Goal: Task Accomplishment & Management: Use online tool/utility

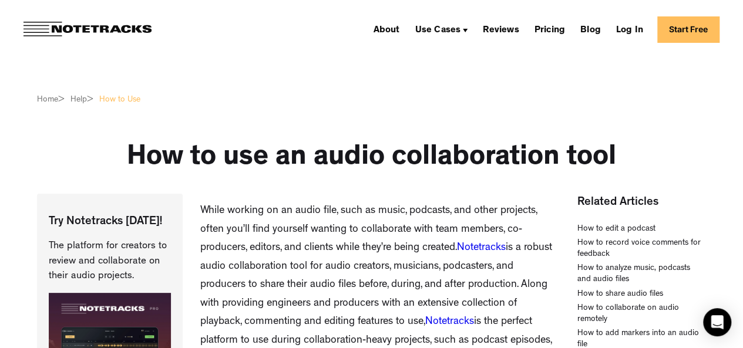
click at [678, 33] on link "Start Free" at bounding box center [689, 29] width 62 height 26
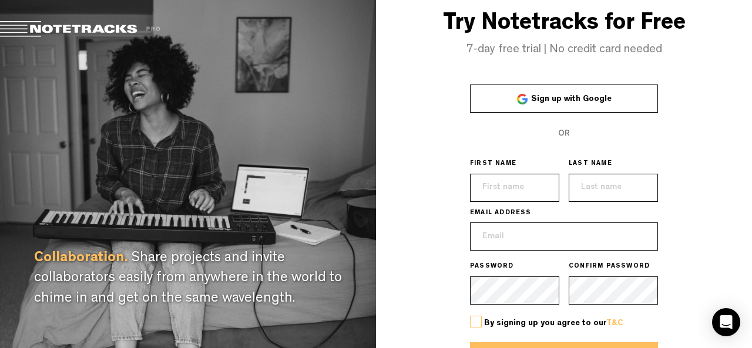
click at [621, 96] on link "Sign up with Google" at bounding box center [564, 99] width 188 height 28
click at [9, 217] on div "Collaboration. Share projects and invite collaborators easily from anywhere in …" at bounding box center [188, 174] width 376 height 348
click at [511, 104] on link "Sign up with Google" at bounding box center [564, 99] width 188 height 28
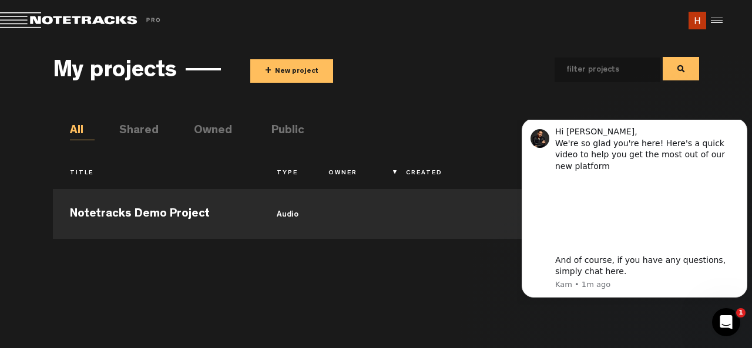
click at [79, 263] on div "Notetracks Demo Project audio" at bounding box center [376, 259] width 647 height 153
click at [293, 71] on button "+ New project" at bounding box center [291, 71] width 83 height 24
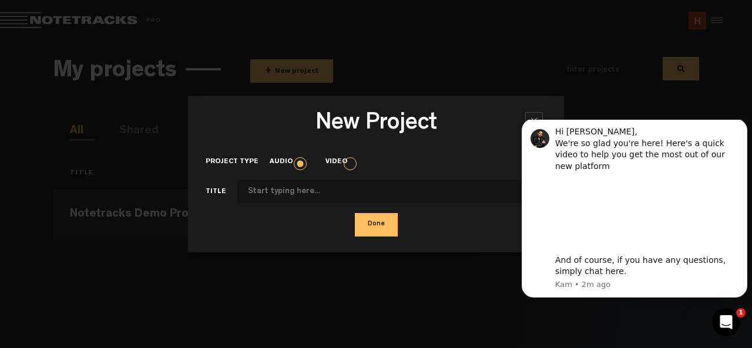
click at [676, 120] on html "Hi Harini, We're so glad you're here! Here's a quick video to help you get the …" at bounding box center [634, 212] width 235 height 185
click at [739, 130] on button "Dismiss notification" at bounding box center [743, 122] width 15 height 15
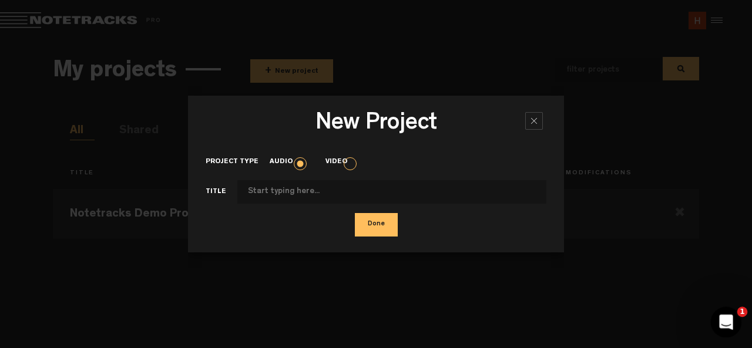
click at [718, 326] on div "Open Intercom Messenger" at bounding box center [724, 320] width 39 height 39
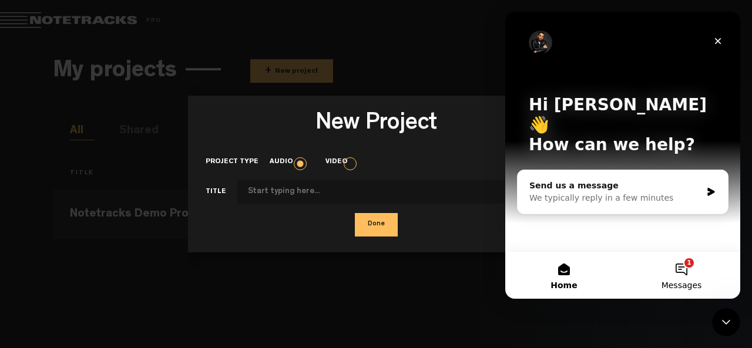
click at [682, 277] on button "1 Messages" at bounding box center [682, 275] width 118 height 47
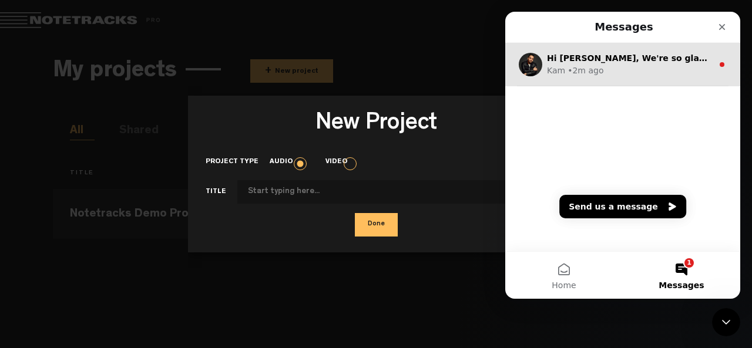
click at [640, 71] on div "Kam • 2m ago" at bounding box center [630, 71] width 166 height 12
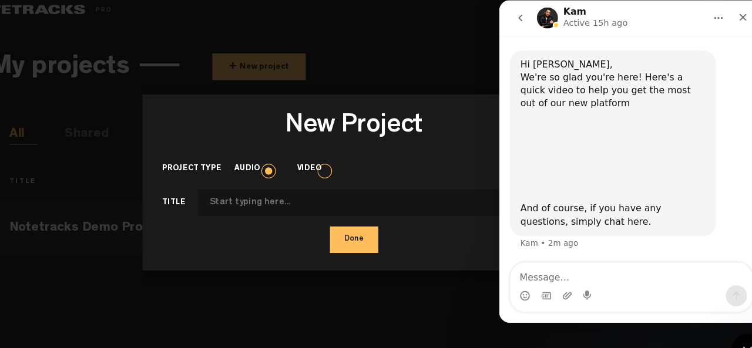
scroll to position [47, 0]
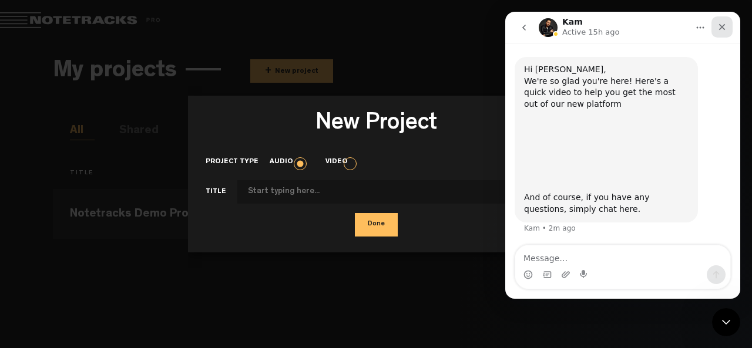
click at [723, 25] on icon "Close" at bounding box center [722, 26] width 9 height 9
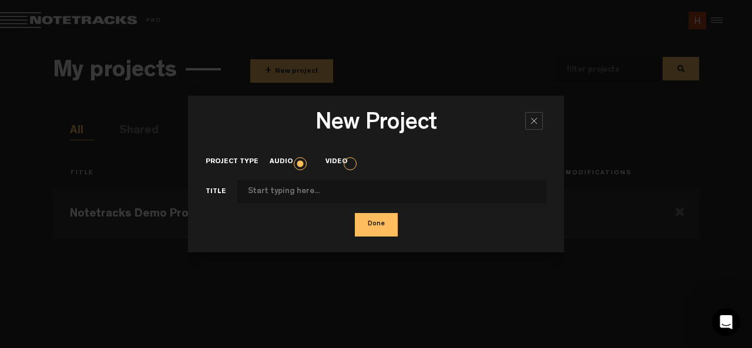
scroll to position [48, 0]
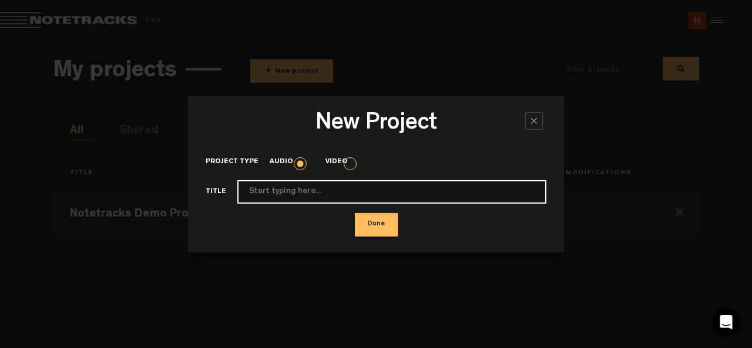
click at [336, 189] on input "Project type" at bounding box center [391, 192] width 309 height 24
type input "Onam Dance"
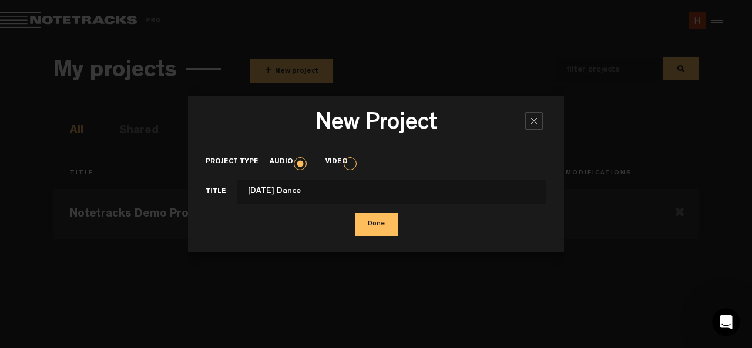
click at [384, 232] on button "Done" at bounding box center [376, 225] width 43 height 24
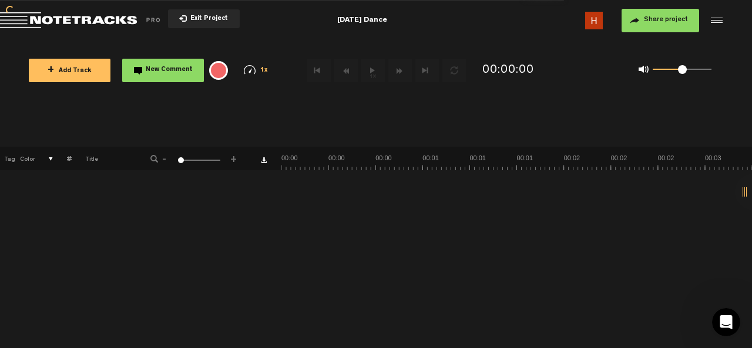
click at [162, 276] on div "+ New drawing Tag Color # Title - 1 100 NaN +" at bounding box center [376, 248] width 752 height 202
click at [92, 72] on button "+ Add Track" at bounding box center [70, 71] width 82 height 24
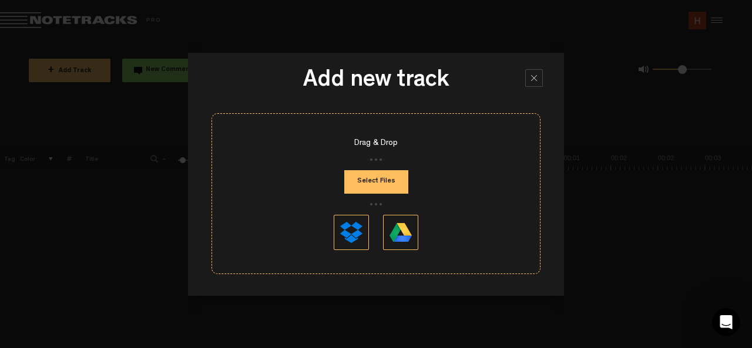
click at [380, 184] on button "Select Files" at bounding box center [376, 182] width 64 height 24
click at [348, 224] on button at bounding box center [351, 232] width 35 height 35
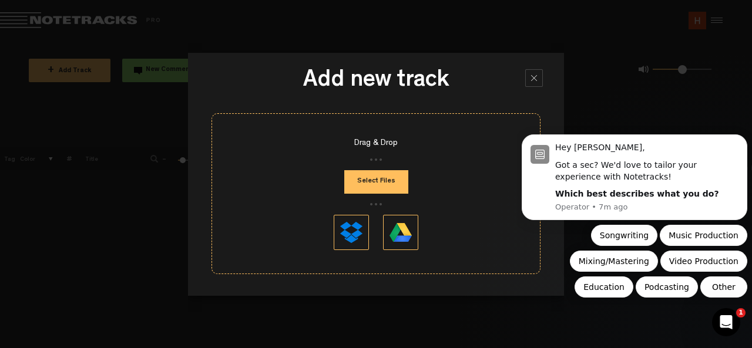
click at [528, 82] on div at bounding box center [534, 78] width 18 height 18
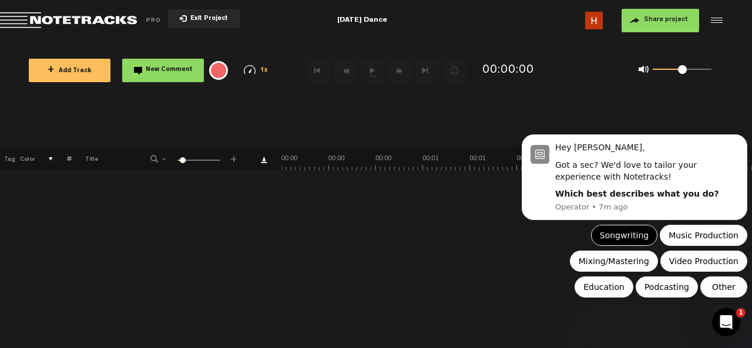
click at [631, 236] on button "Songwriting" at bounding box center [624, 235] width 66 height 21
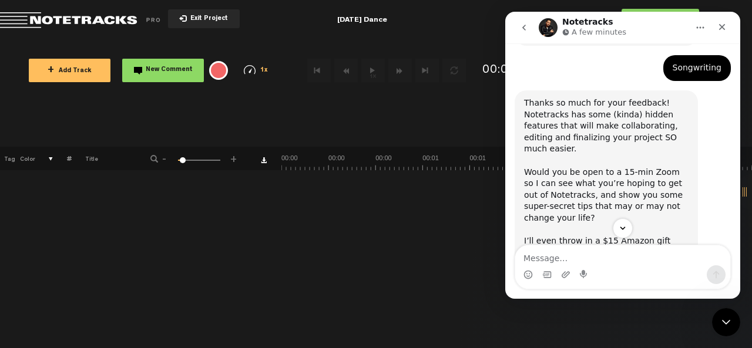
scroll to position [186, 0]
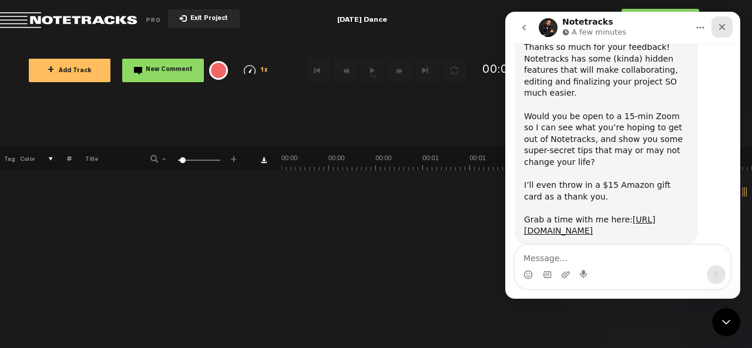
click at [724, 25] on icon "Close" at bounding box center [722, 27] width 6 height 6
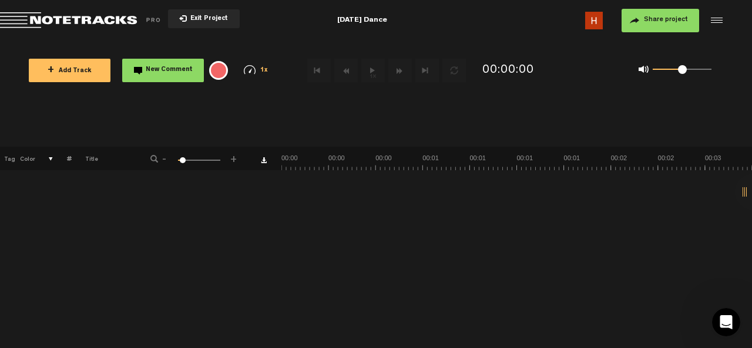
click at [82, 62] on button "+ Add Track" at bounding box center [70, 71] width 82 height 24
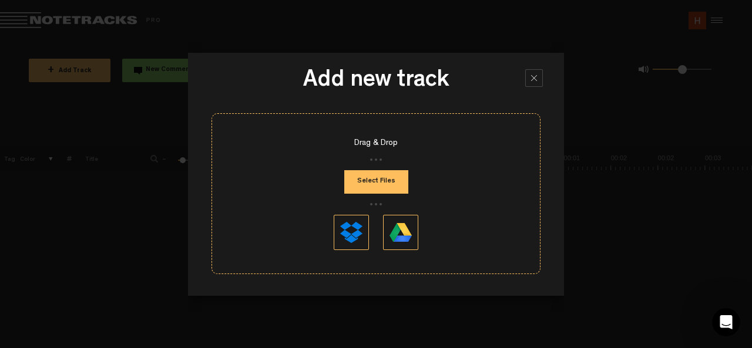
click at [378, 182] on button "Select Files" at bounding box center [376, 182] width 64 height 24
type input "C:\fakepath\Jimikki Ponnu - Anirudh, Jonita Gandhi - MassTamilan.mp3"
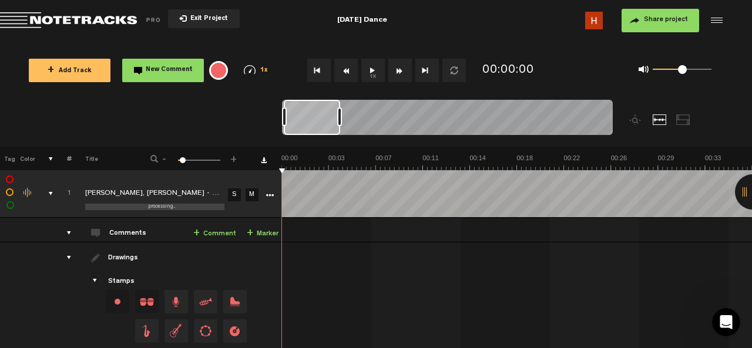
click at [375, 71] on button "1x" at bounding box center [373, 71] width 24 height 24
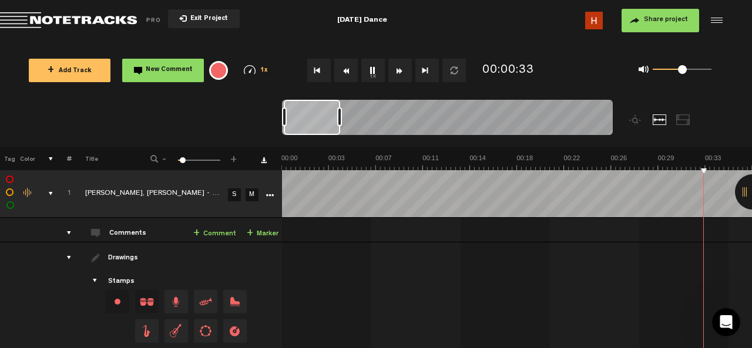
scroll to position [0, 188]
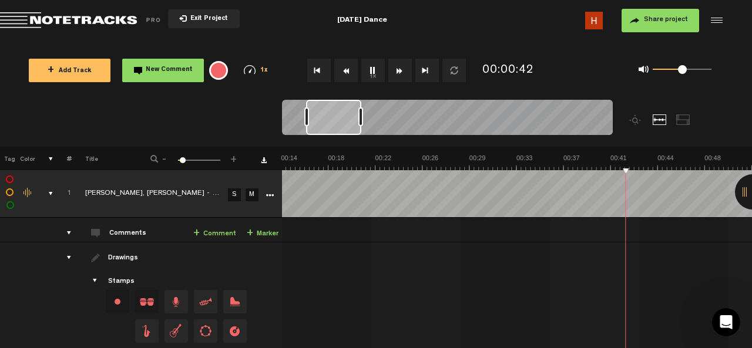
click at [332, 125] on div at bounding box center [333, 117] width 55 height 35
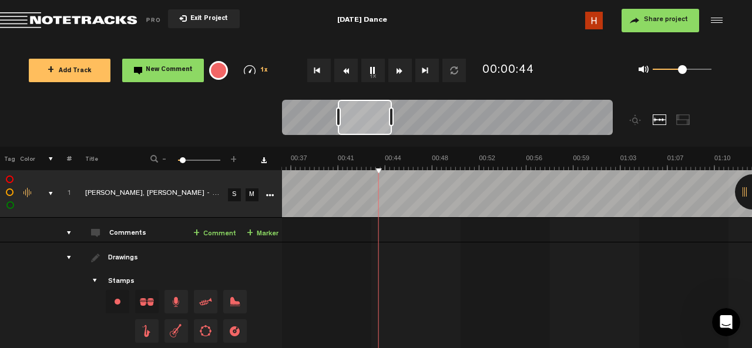
scroll to position [0, 451]
drag, startPoint x: 332, startPoint y: 125, endPoint x: 363, endPoint y: 135, distance: 32.7
click at [363, 135] on div at bounding box center [364, 117] width 54 height 35
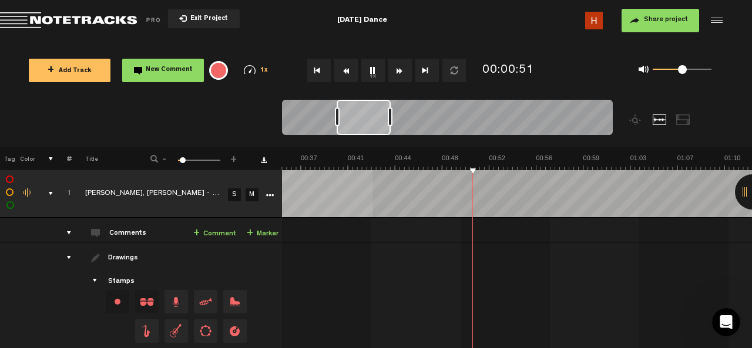
click at [364, 175] on div "+ New drawing Tag Color # Title - 1 100 6 + 1 completed Jimikki Ponnu - Anirudh…" at bounding box center [376, 266] width 752 height 239
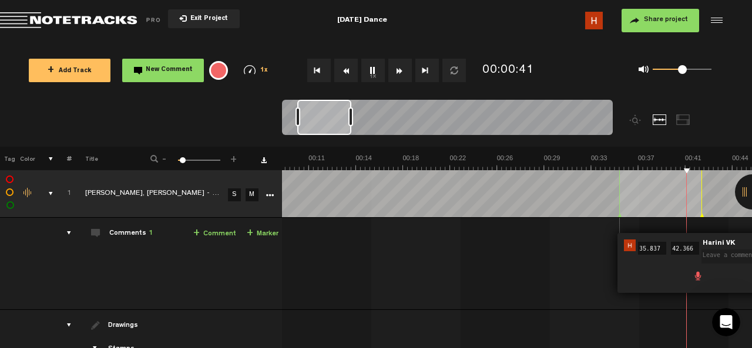
scroll to position [0, 331]
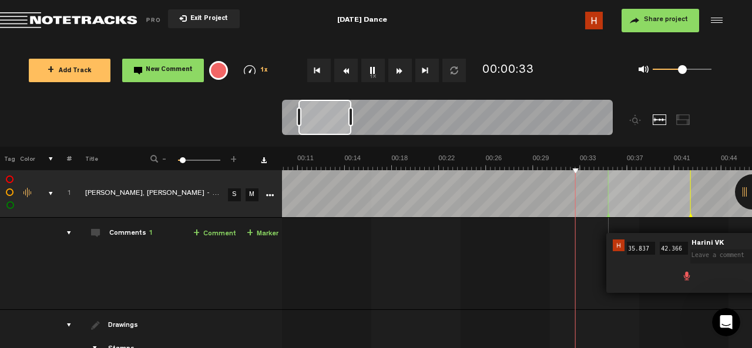
scroll to position [0, 125]
drag, startPoint x: 334, startPoint y: 124, endPoint x: 310, endPoint y: 132, distance: 24.7
click at [310, 132] on div at bounding box center [325, 117] width 53 height 35
click at [266, 230] on link "+ Marker" at bounding box center [263, 234] width 32 height 14
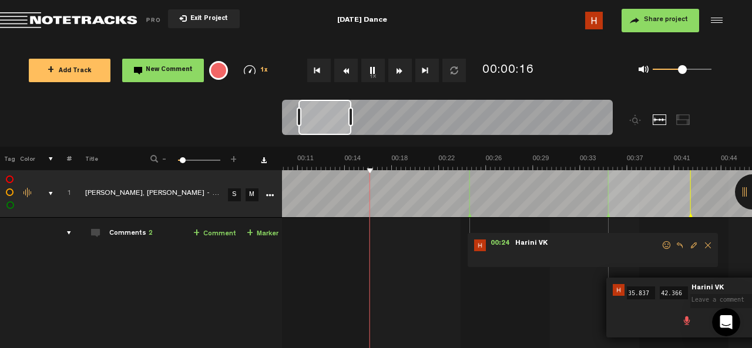
click at [253, 232] on span "+" at bounding box center [250, 233] width 6 height 9
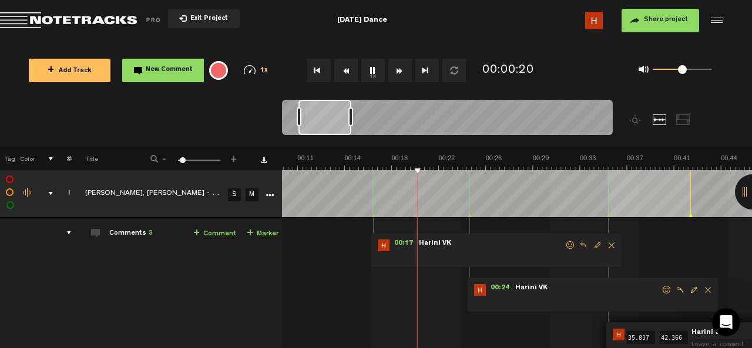
click at [609, 245] on span "Delete comment" at bounding box center [612, 246] width 14 height 8
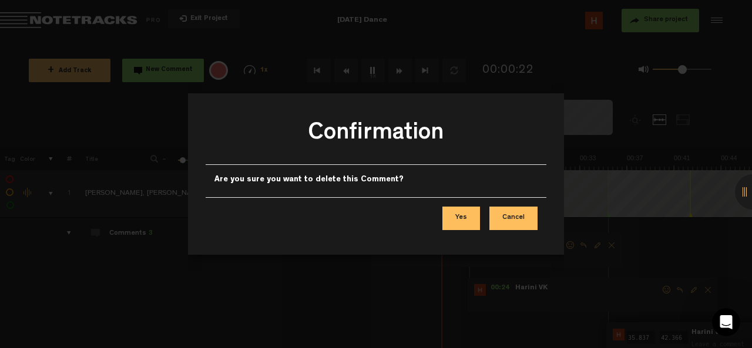
click at [467, 217] on button "Yes" at bounding box center [461, 219] width 38 height 24
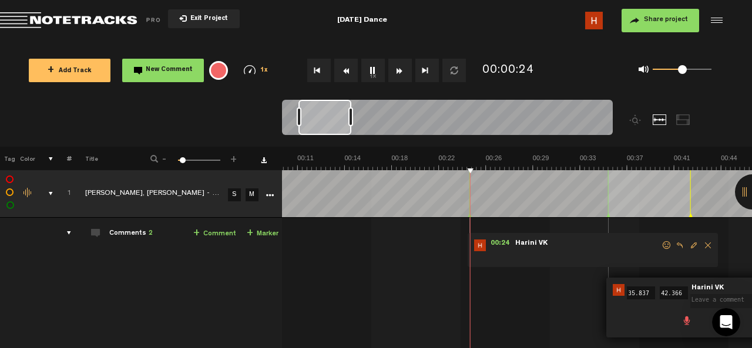
click at [709, 242] on span "Delete comment" at bounding box center [708, 246] width 14 height 8
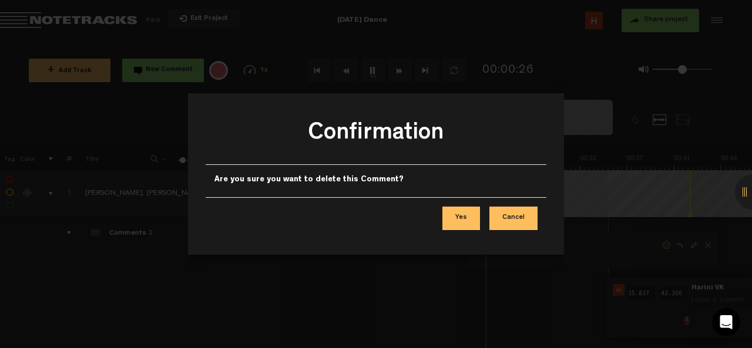
click at [472, 217] on button "Yes" at bounding box center [461, 219] width 38 height 24
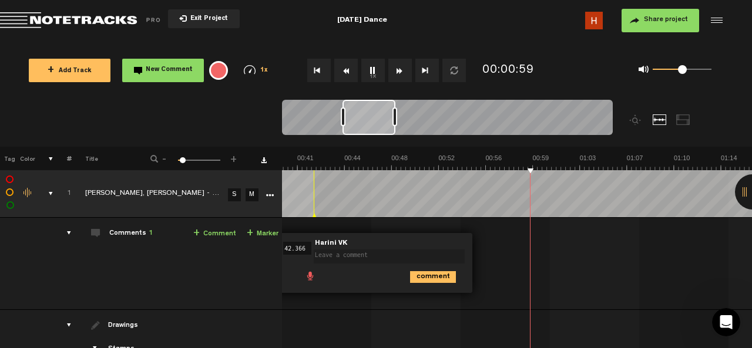
scroll to position [0, 502]
click at [376, 75] on button "1x" at bounding box center [373, 71] width 24 height 24
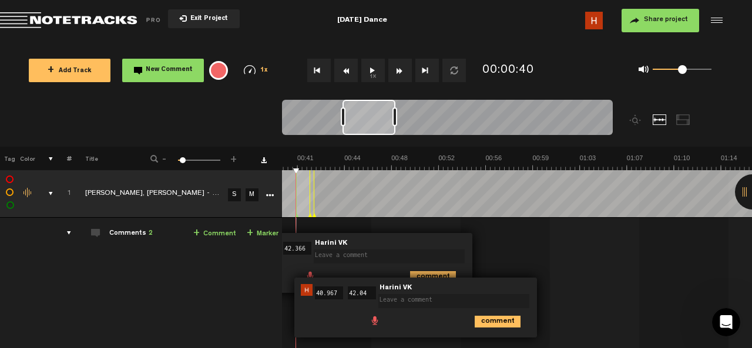
click at [371, 72] on button "1x" at bounding box center [373, 71] width 24 height 24
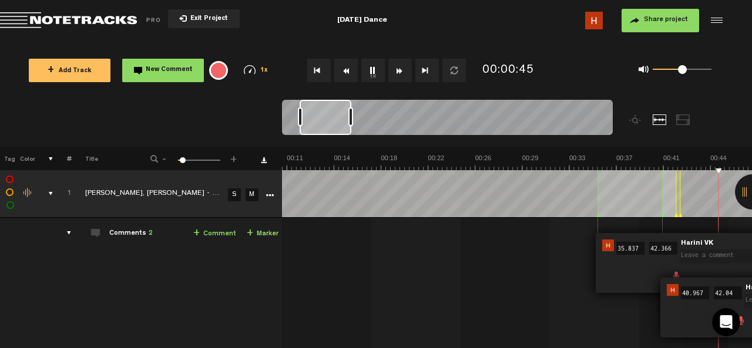
scroll to position [0, 324]
drag, startPoint x: 351, startPoint y: 118, endPoint x: 309, endPoint y: 123, distance: 43.3
click at [309, 123] on div at bounding box center [326, 117] width 52 height 35
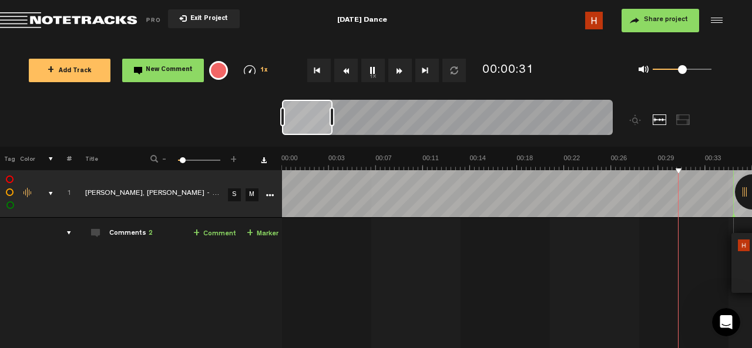
scroll to position [0, 0]
drag, startPoint x: 306, startPoint y: 112, endPoint x: 264, endPoint y: 124, distance: 42.8
click at [264, 124] on nt-zoom-navigation-bar at bounding box center [376, 123] width 752 height 47
click at [266, 233] on link "+ Marker" at bounding box center [263, 234] width 32 height 14
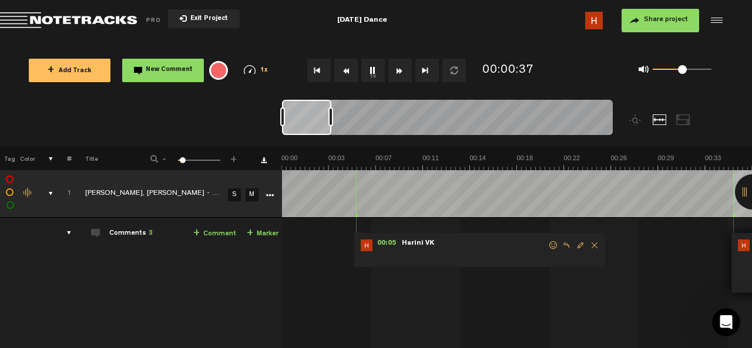
drag, startPoint x: 311, startPoint y: 119, endPoint x: 255, endPoint y: 129, distance: 56.7
click at [255, 129] on nt-zoom-navigation-bar at bounding box center [376, 123] width 752 height 47
click at [308, 128] on div at bounding box center [306, 117] width 49 height 35
click at [267, 236] on link "+ Marker" at bounding box center [263, 234] width 32 height 14
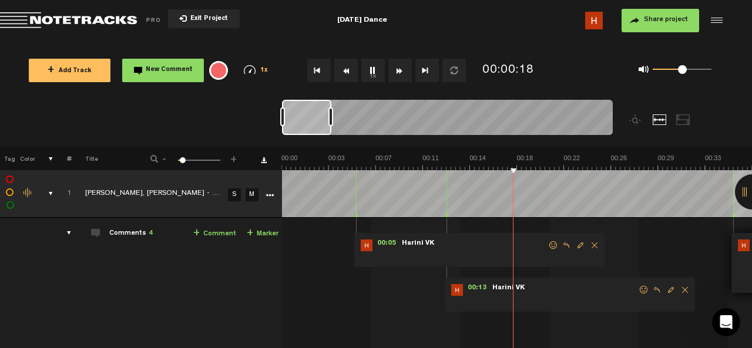
click at [593, 246] on span "Delete comment" at bounding box center [595, 246] width 14 height 8
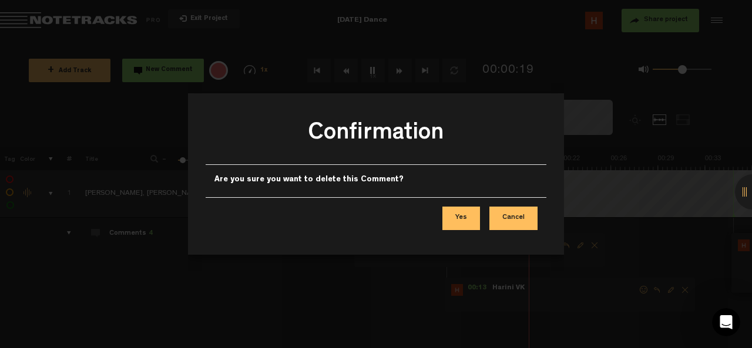
click at [471, 222] on button "Yes" at bounding box center [461, 219] width 38 height 24
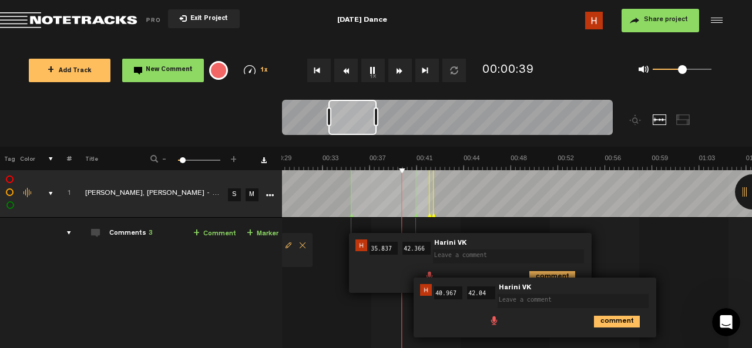
scroll to position [0, 1]
drag, startPoint x: 549, startPoint y: 260, endPoint x: 551, endPoint y: 244, distance: 16.0
click at [551, 245] on span at bounding box center [510, 249] width 156 height 8
click at [371, 266] on div "comment" at bounding box center [471, 276] width 233 height 23
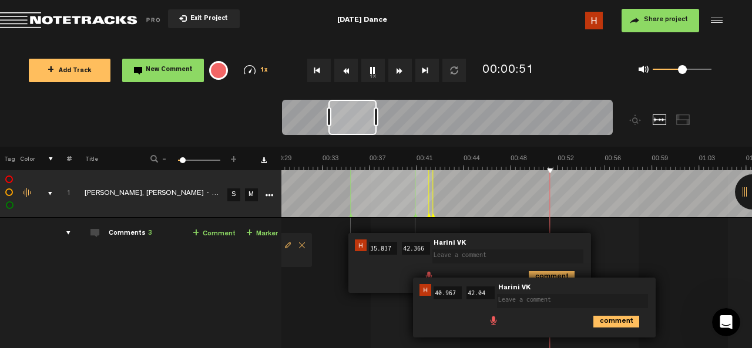
click at [425, 304] on div "00:40 40.967 - 00:42 42.04 • Harini VK: "" Harini VK comment" at bounding box center [534, 308] width 243 height 60
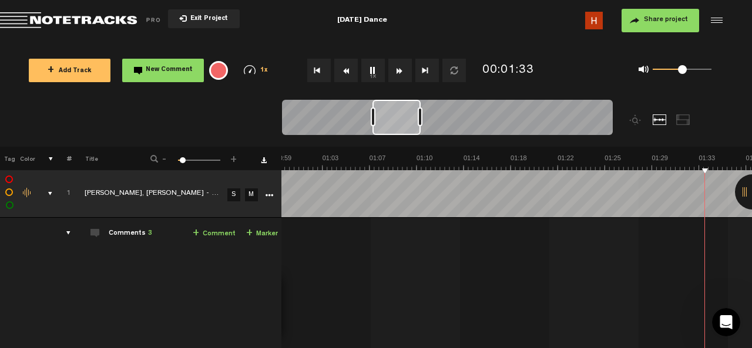
scroll to position [0, 947]
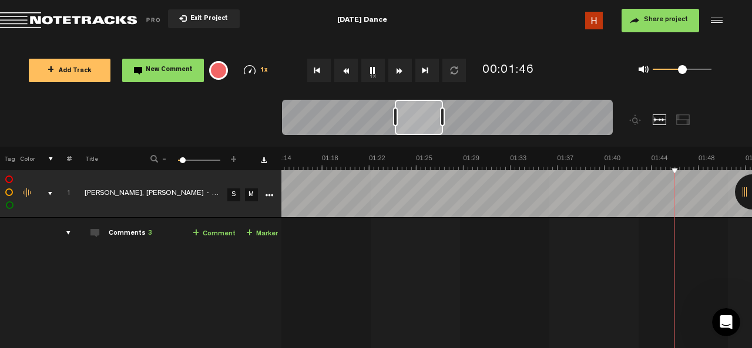
click at [263, 237] on link "+ Marker" at bounding box center [262, 234] width 32 height 14
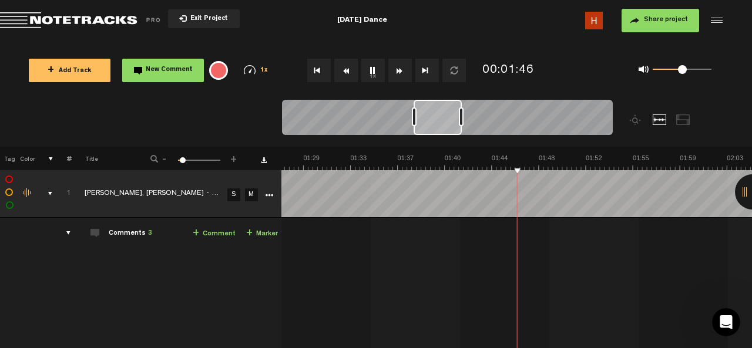
scroll to position [0, 1108]
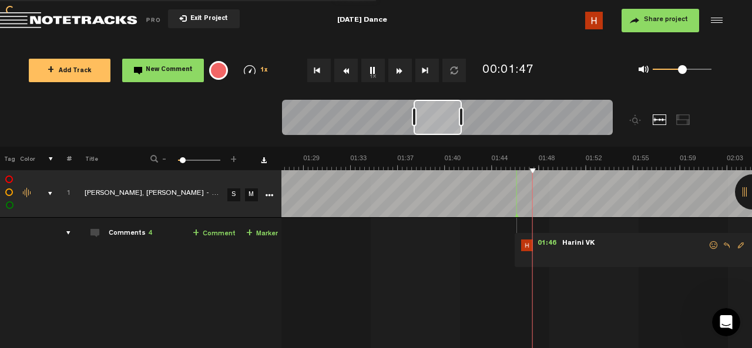
click at [263, 237] on link "+ Marker" at bounding box center [262, 234] width 32 height 14
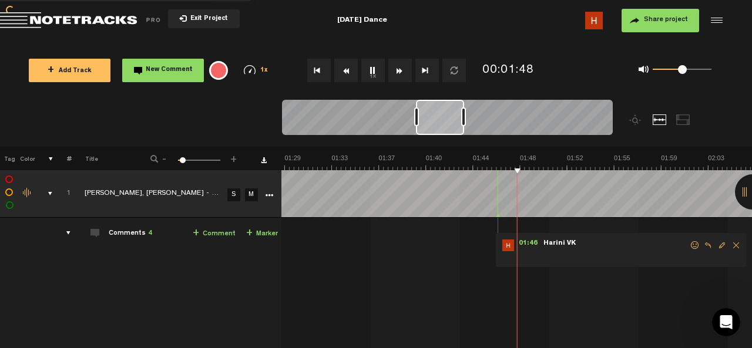
scroll to position [0, 1126]
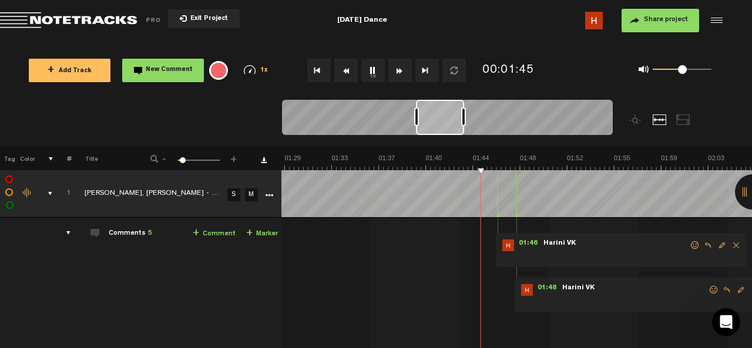
click at [268, 235] on link "+ Marker" at bounding box center [262, 234] width 32 height 14
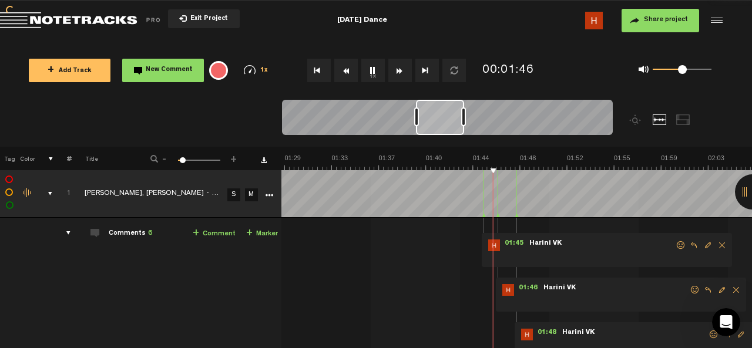
click at [268, 235] on link "+ Marker" at bounding box center [262, 234] width 32 height 14
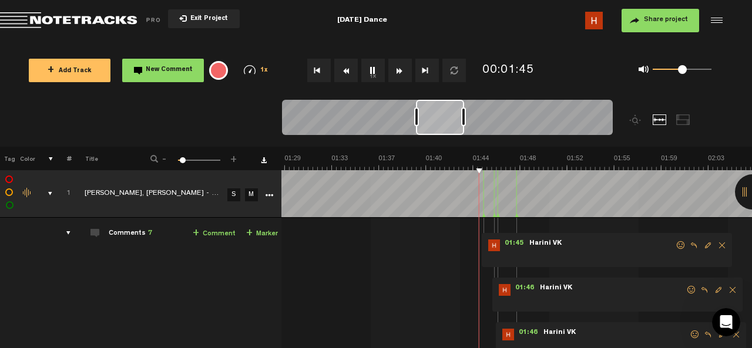
click at [269, 231] on link "+ Marker" at bounding box center [262, 234] width 32 height 14
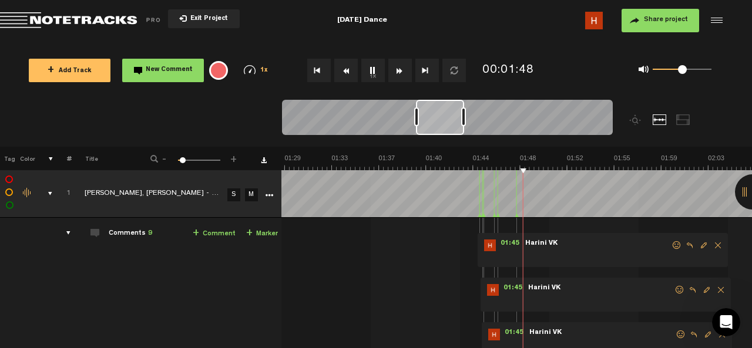
click at [719, 290] on span "Delete comment" at bounding box center [721, 290] width 14 height 8
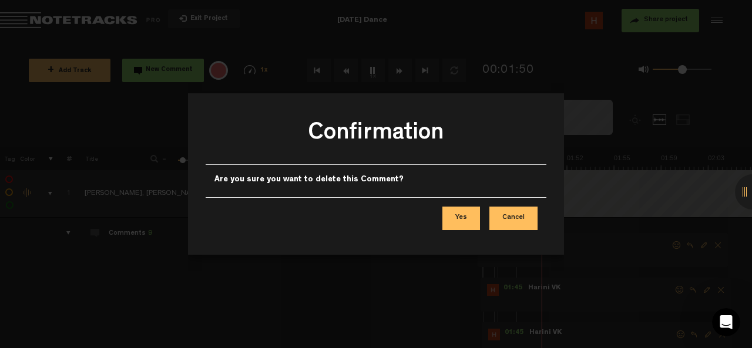
click at [471, 216] on button "Yes" at bounding box center [461, 219] width 38 height 24
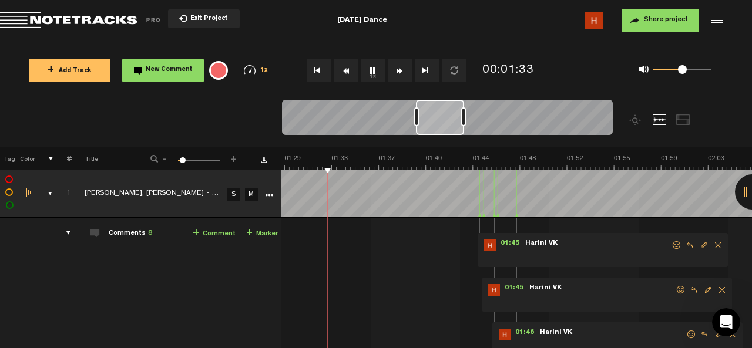
scroll to position [77, 1]
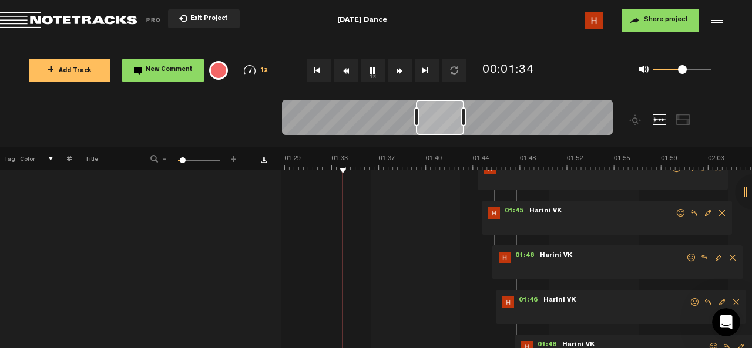
click at [720, 216] on span "Delete comment" at bounding box center [722, 213] width 14 height 8
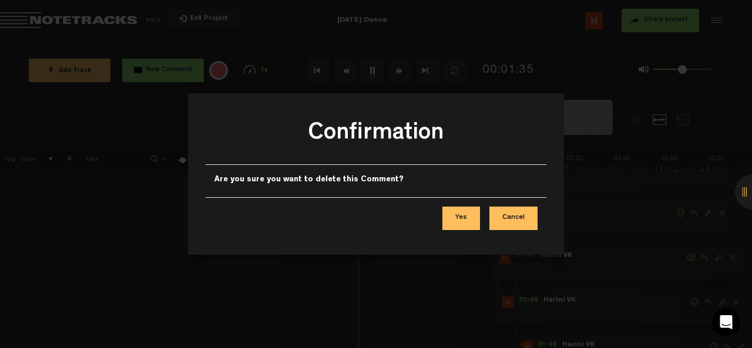
click at [475, 217] on button "Yes" at bounding box center [461, 219] width 38 height 24
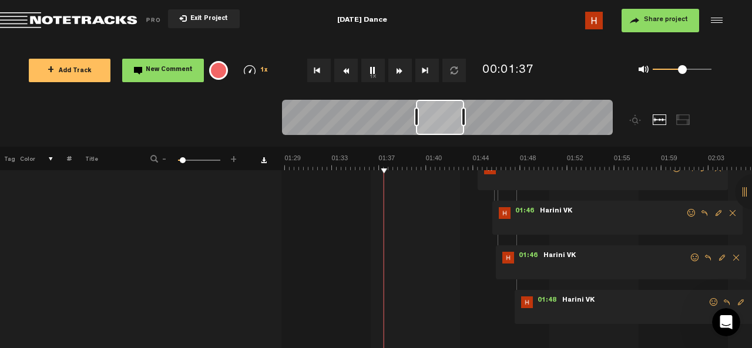
click at [735, 256] on span "Delete comment" at bounding box center [736, 258] width 14 height 8
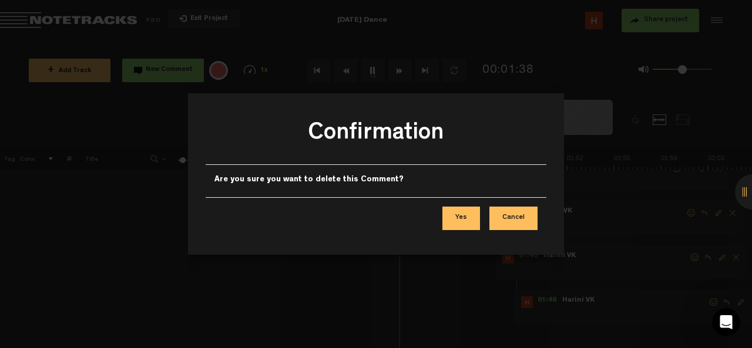
click at [459, 216] on button "Yes" at bounding box center [461, 219] width 38 height 24
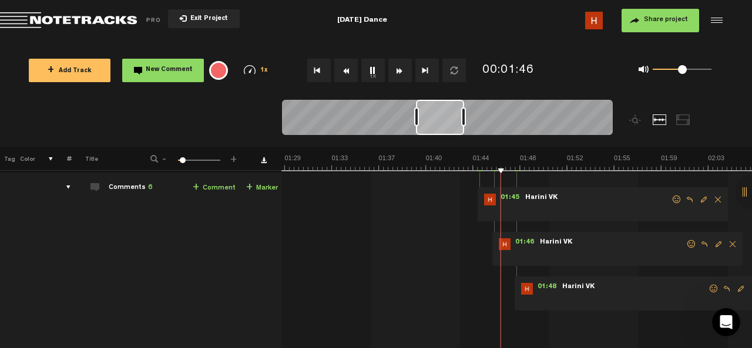
scroll to position [62, 1]
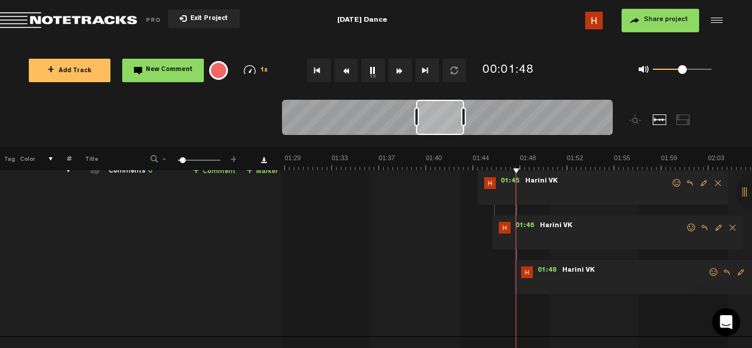
click at [732, 228] on span "Delete comment" at bounding box center [733, 228] width 14 height 8
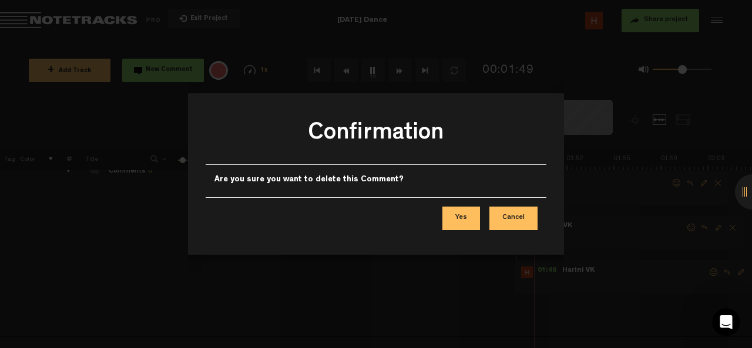
click at [463, 215] on button "Yes" at bounding box center [461, 219] width 38 height 24
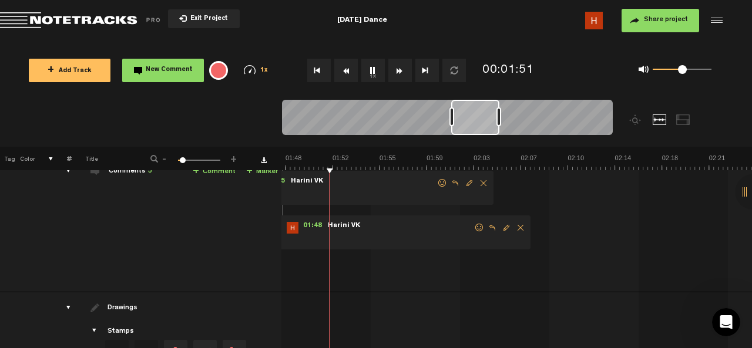
scroll to position [0, 1361]
click at [515, 227] on span "Delete comment" at bounding box center [521, 228] width 14 height 8
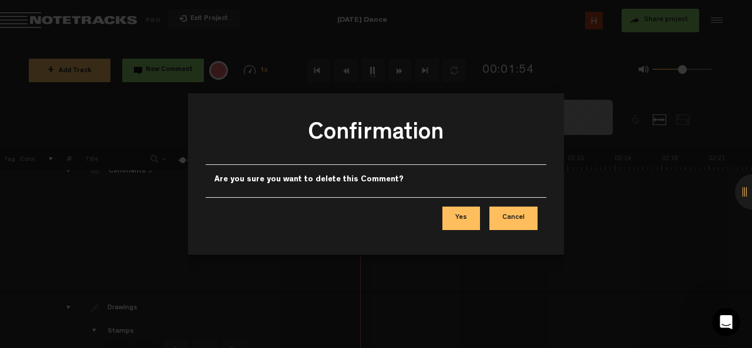
click at [471, 216] on button "Yes" at bounding box center [461, 219] width 38 height 24
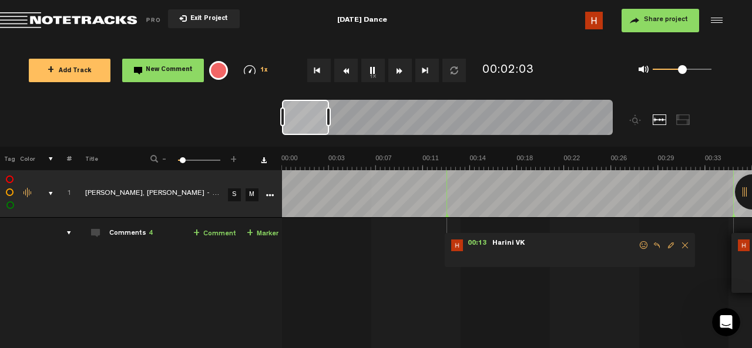
scroll to position [0, 0]
drag, startPoint x: 448, startPoint y: 117, endPoint x: 225, endPoint y: 143, distance: 224.3
click at [225, 143] on nt-zoom-navigation-bar at bounding box center [376, 123] width 752 height 47
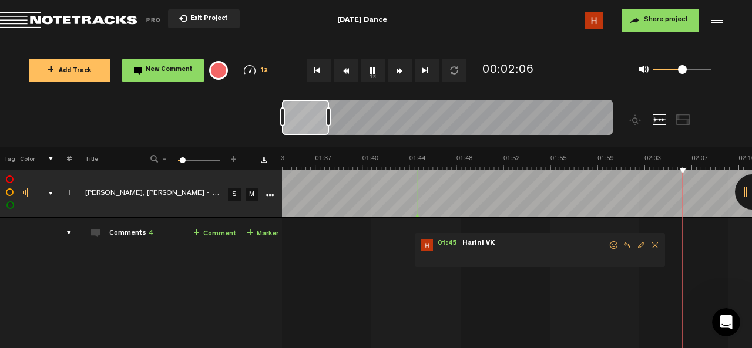
scroll to position [0, 1189]
click at [381, 71] on button "1x" at bounding box center [373, 71] width 24 height 24
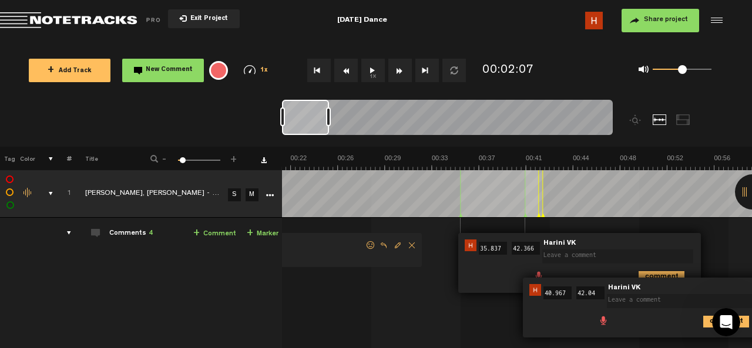
scroll to position [0, 0]
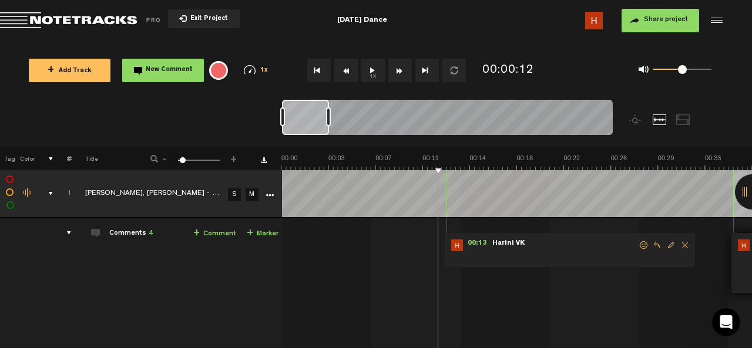
click at [381, 77] on button "1x" at bounding box center [373, 71] width 24 height 24
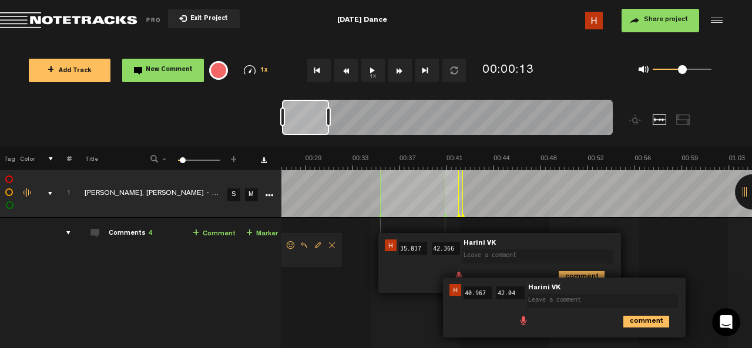
scroll to position [0, 353]
click at [464, 217] on icon at bounding box center [463, 216] width 5 height 6
click at [598, 241] on form at bounding box center [540, 253] width 156 height 24
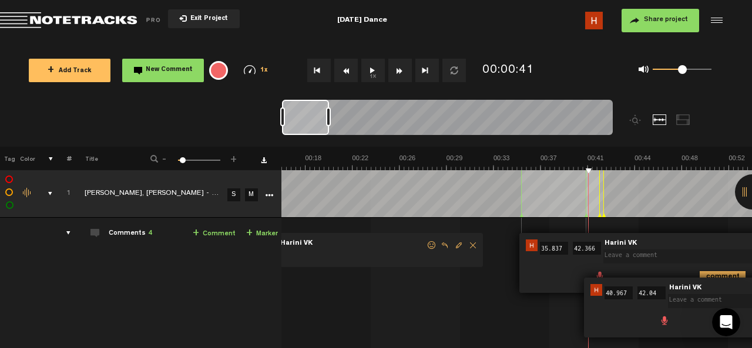
scroll to position [0, 0]
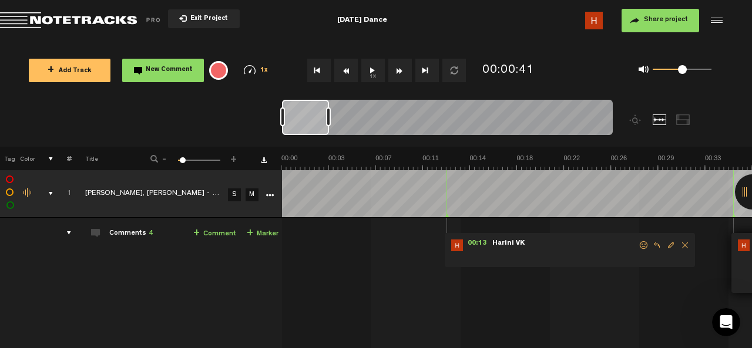
click at [718, 20] on div at bounding box center [715, 21] width 18 height 18
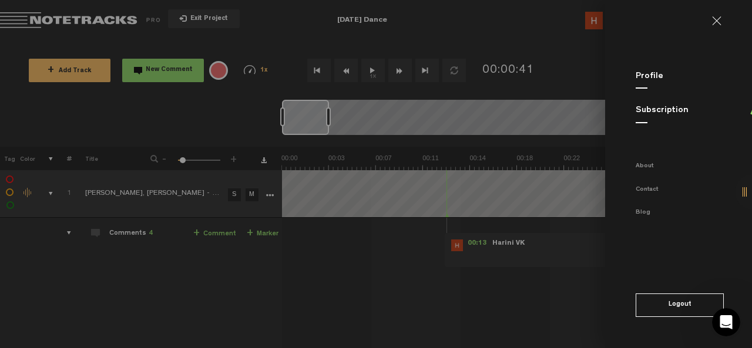
click at [537, 305] on md-backdrop at bounding box center [376, 174] width 752 height 348
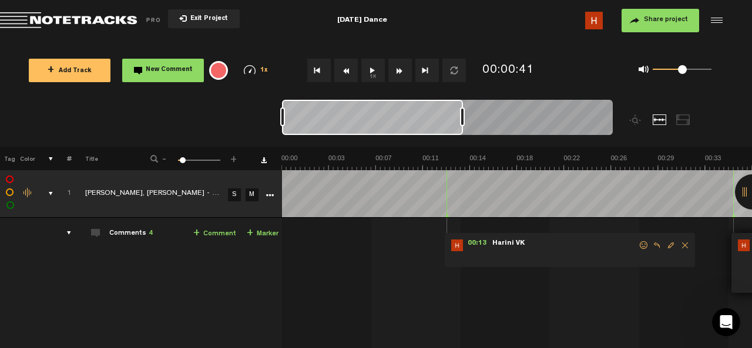
drag, startPoint x: 330, startPoint y: 123, endPoint x: 467, endPoint y: 116, distance: 136.5
click at [465, 116] on div at bounding box center [462, 117] width 5 height 19
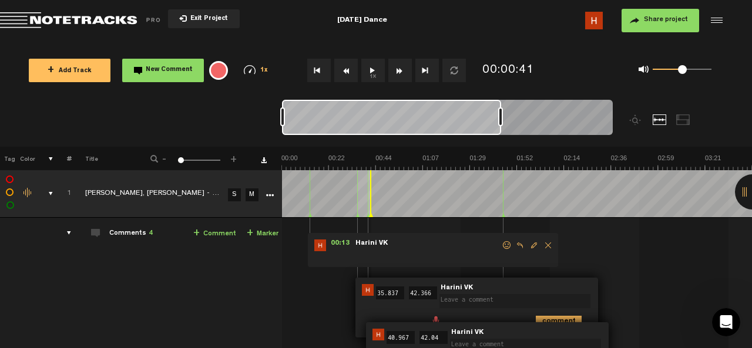
drag, startPoint x: 464, startPoint y: 119, endPoint x: 499, endPoint y: 119, distance: 35.9
click at [499, 119] on div at bounding box center [500, 117] width 5 height 19
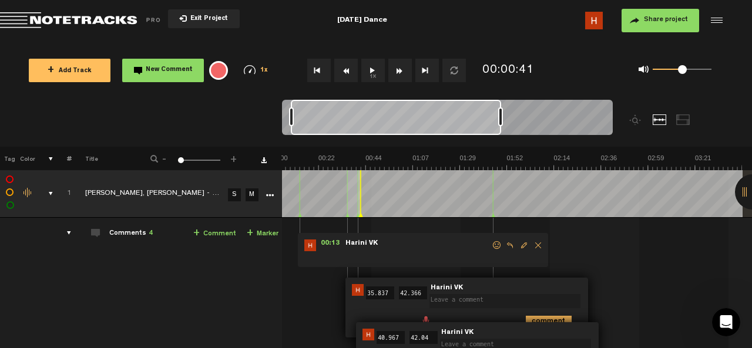
scroll to position [0, 11]
drag, startPoint x: 283, startPoint y: 120, endPoint x: 292, endPoint y: 130, distance: 13.7
click at [292, 130] on div at bounding box center [447, 119] width 331 height 39
click at [371, 72] on button "1x" at bounding box center [373, 71] width 24 height 24
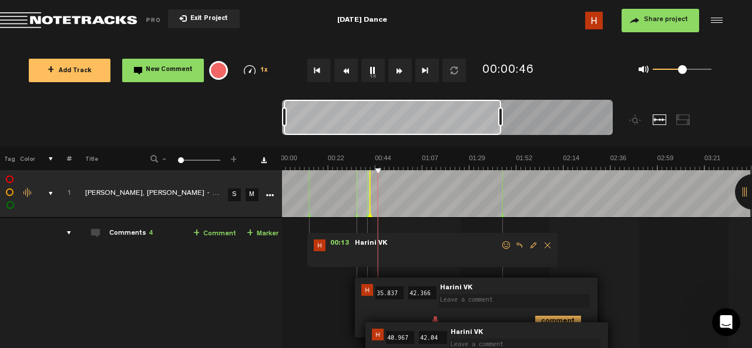
scroll to position [0, 0]
drag, startPoint x: 291, startPoint y: 116, endPoint x: 277, endPoint y: 116, distance: 14.1
click at [277, 116] on nt-zoom-navigation-bar at bounding box center [376, 123] width 752 height 47
click at [286, 120] on nt-zoom-navigation-bar at bounding box center [376, 123] width 752 height 47
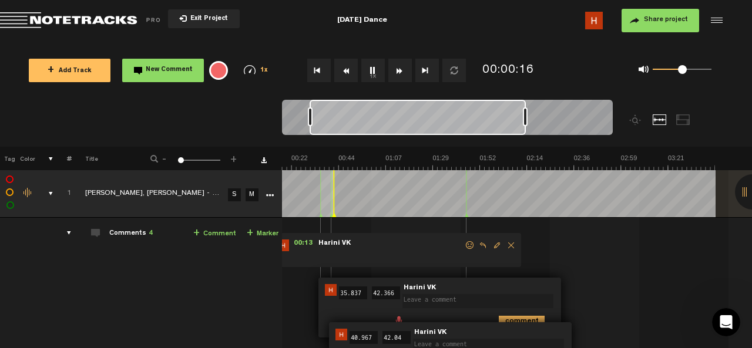
scroll to position [0, 36]
drag, startPoint x: 286, startPoint y: 120, endPoint x: 312, endPoint y: 122, distance: 26.0
click at [312, 122] on div at bounding box center [310, 117] width 5 height 19
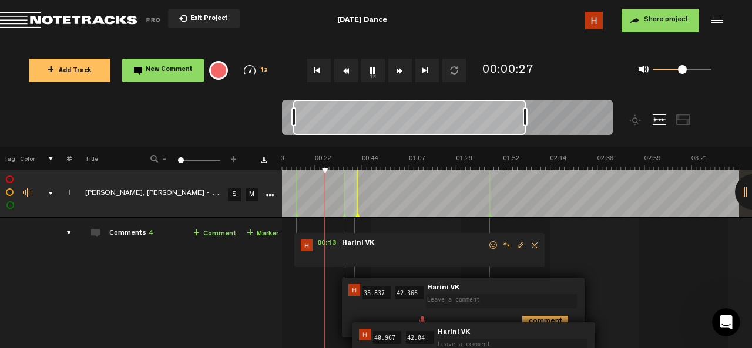
scroll to position [0, 12]
drag, startPoint x: 309, startPoint y: 116, endPoint x: 292, endPoint y: 126, distance: 19.8
click at [291, 126] on div at bounding box center [447, 119] width 331 height 39
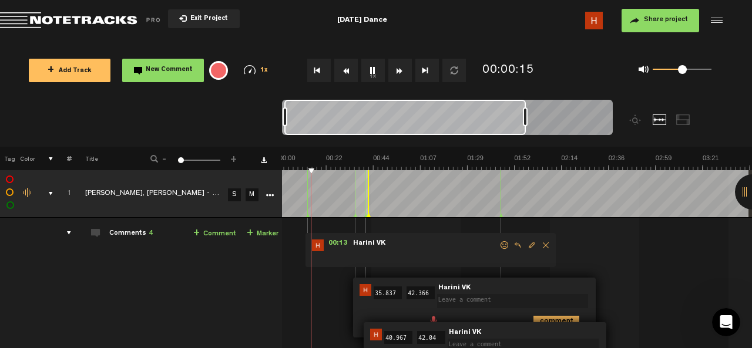
scroll to position [0, 0]
drag, startPoint x: 293, startPoint y: 120, endPoint x: 280, endPoint y: 119, distance: 13.5
click at [280, 119] on nt-zoom-navigation-bar at bounding box center [376, 123] width 752 height 47
click at [745, 187] on div at bounding box center [752, 192] width 35 height 35
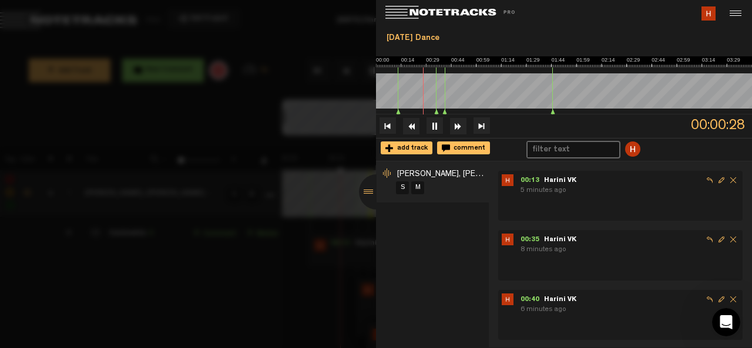
click at [404, 151] on span "add track" at bounding box center [411, 148] width 34 height 7
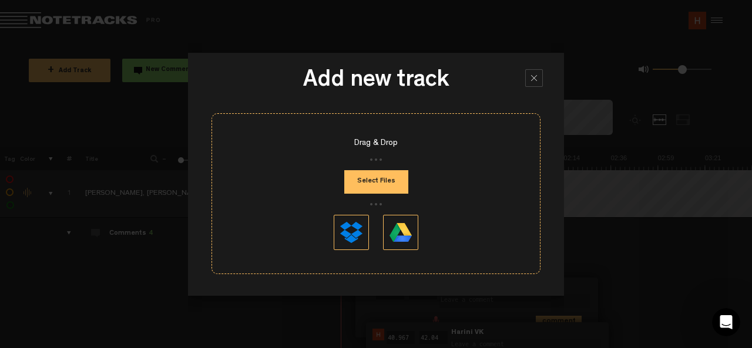
click at [541, 79] on div at bounding box center [534, 78] width 18 height 18
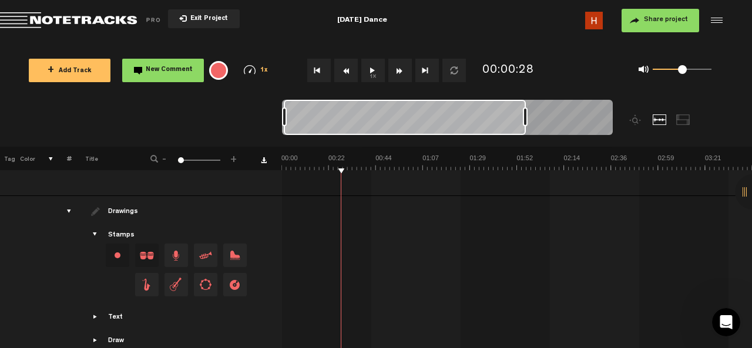
scroll to position [268, 0]
